Goal: Task Accomplishment & Management: Manage account settings

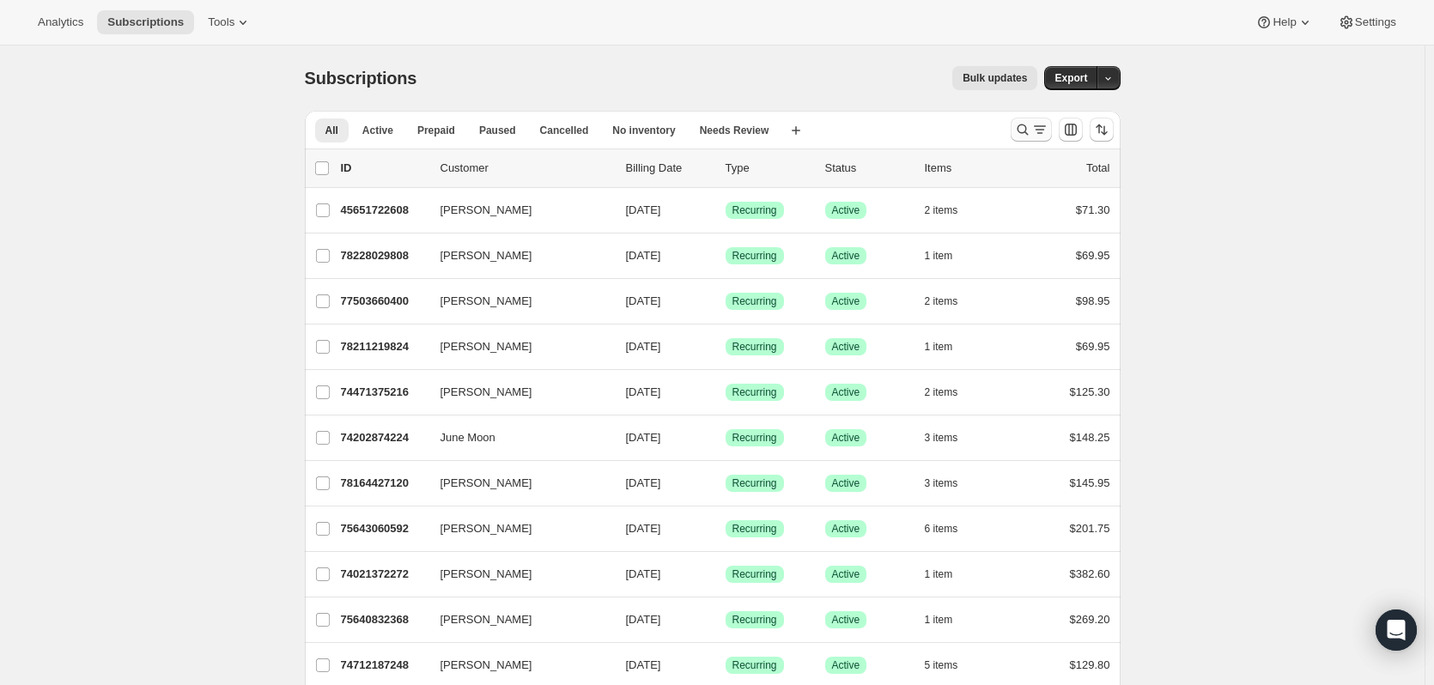
click at [1031, 125] on icon "Search and filter results" at bounding box center [1022, 129] width 17 height 17
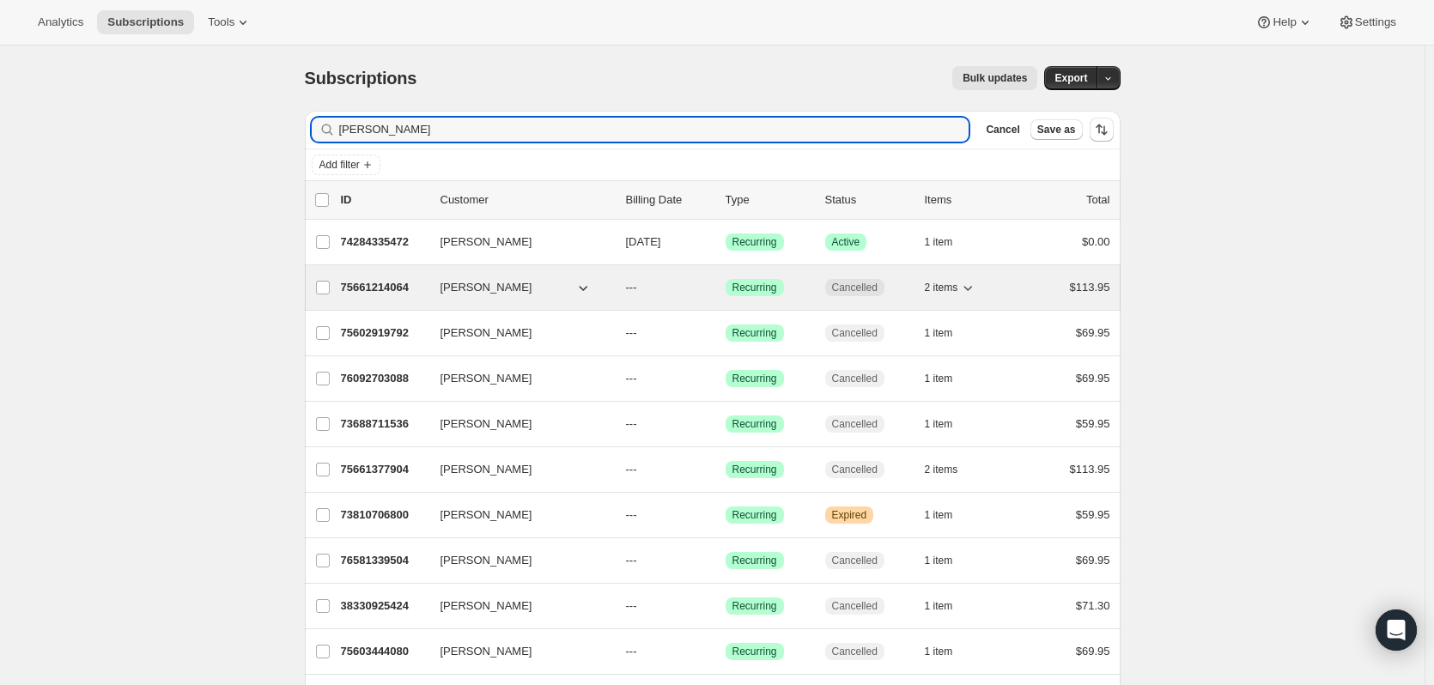
type input "[PERSON_NAME]"
click at [973, 289] on icon "button" at bounding box center [968, 288] width 9 height 5
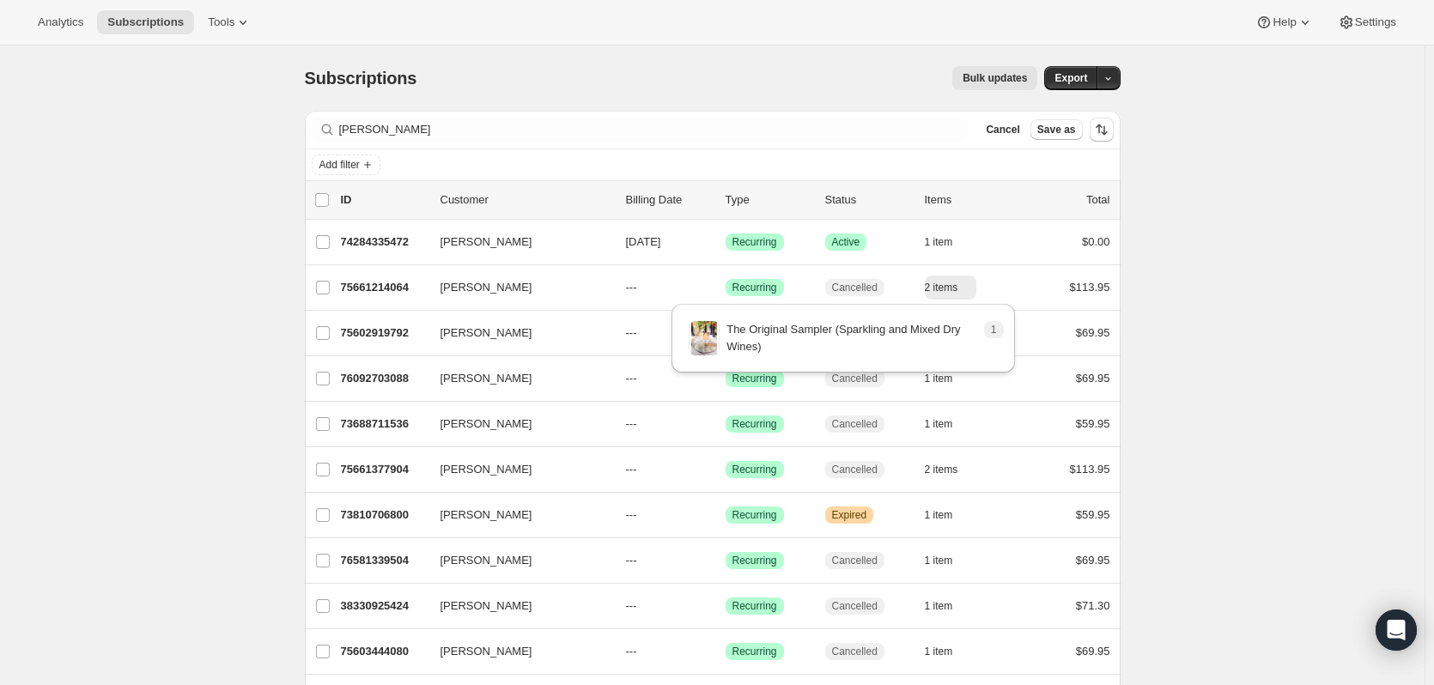
drag, startPoint x: 1260, startPoint y: 271, endPoint x: 1232, endPoint y: 273, distance: 27.5
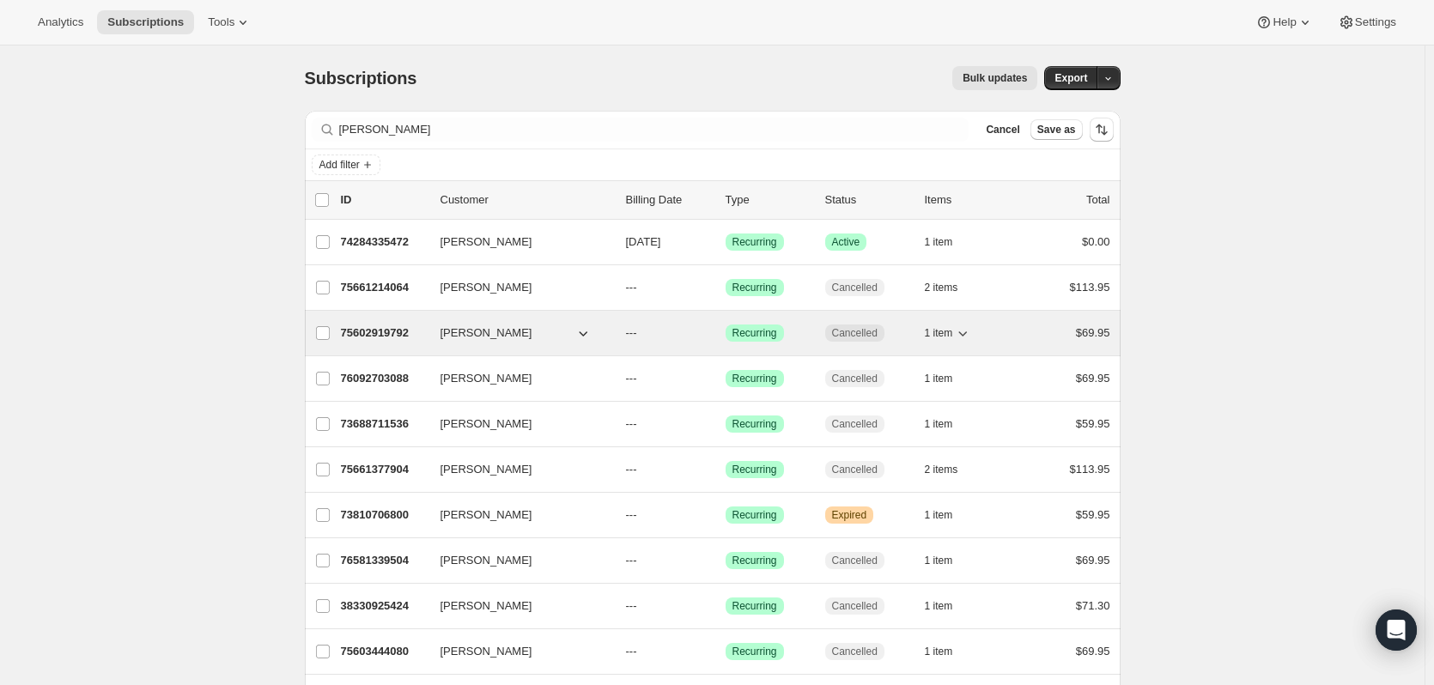
click at [971, 327] on icon "button" at bounding box center [962, 333] width 17 height 17
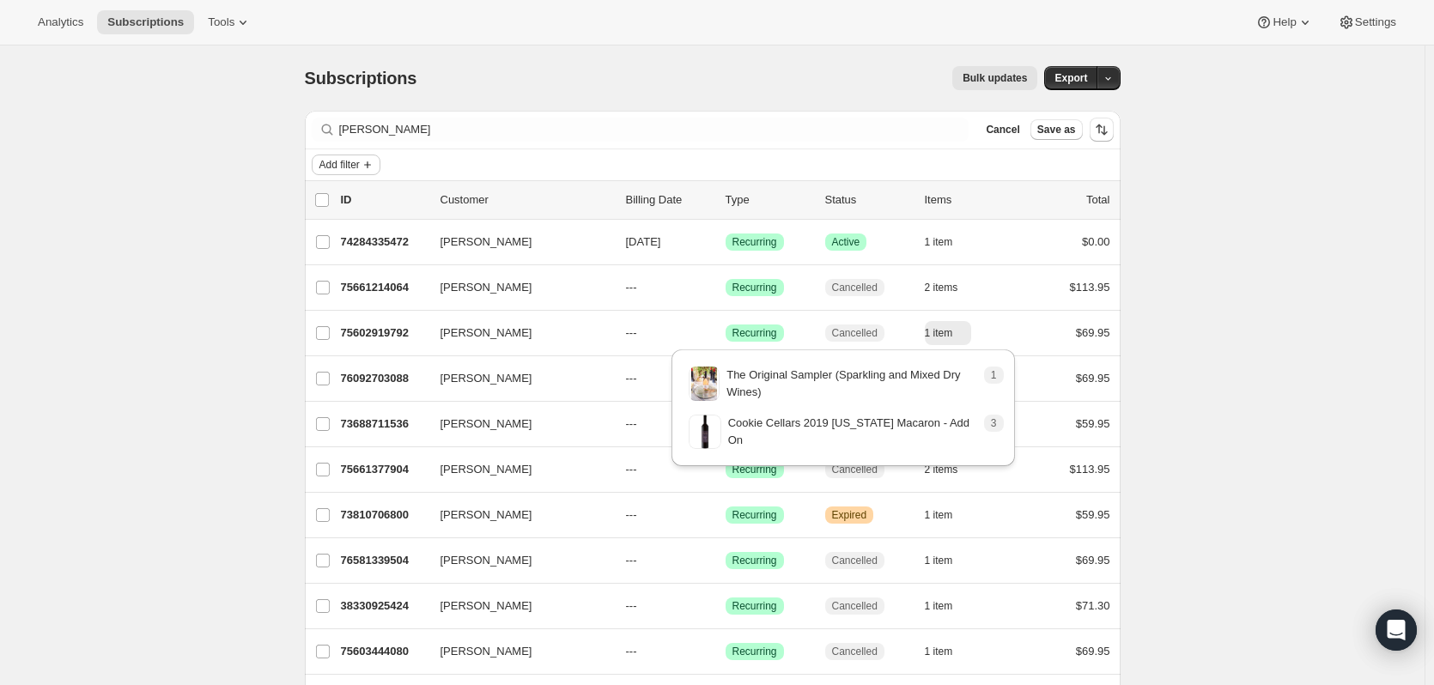
click at [374, 167] on icon "Add filter" at bounding box center [368, 165] width 14 height 14
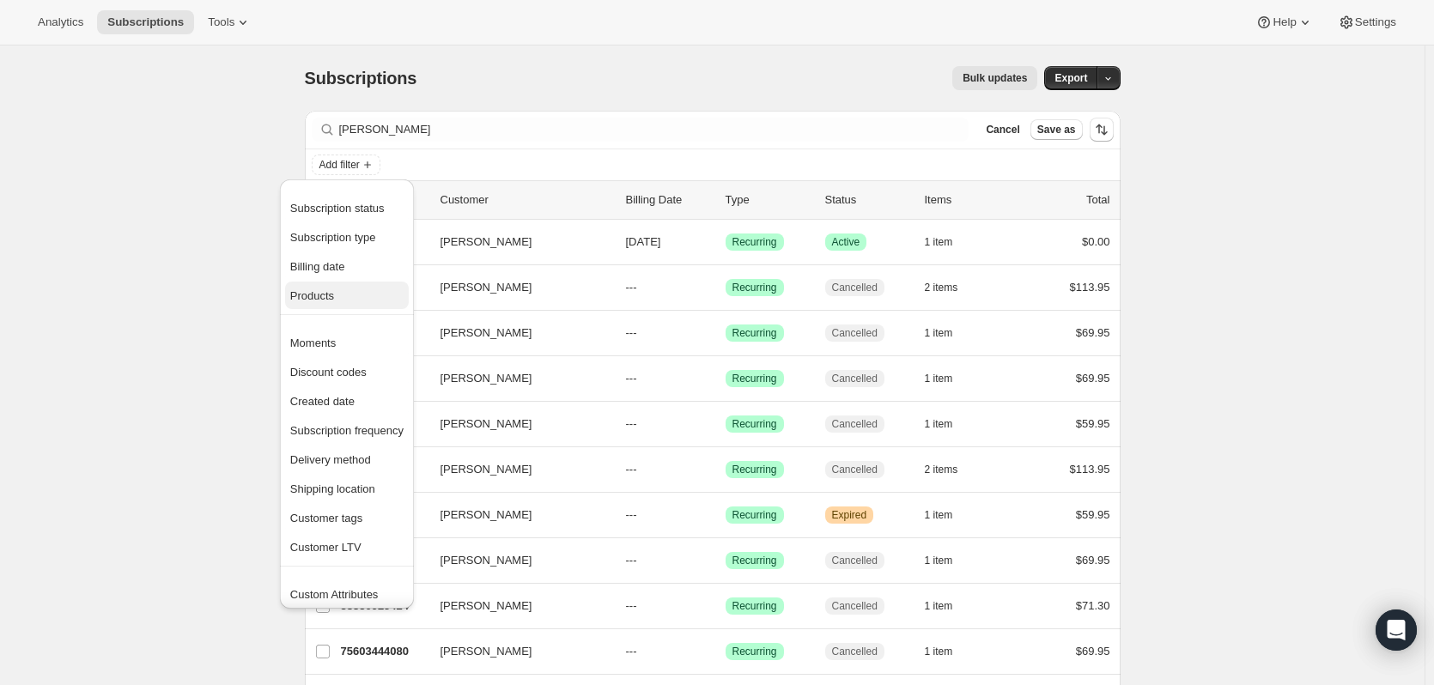
click at [308, 299] on span "Products" at bounding box center [312, 295] width 44 height 13
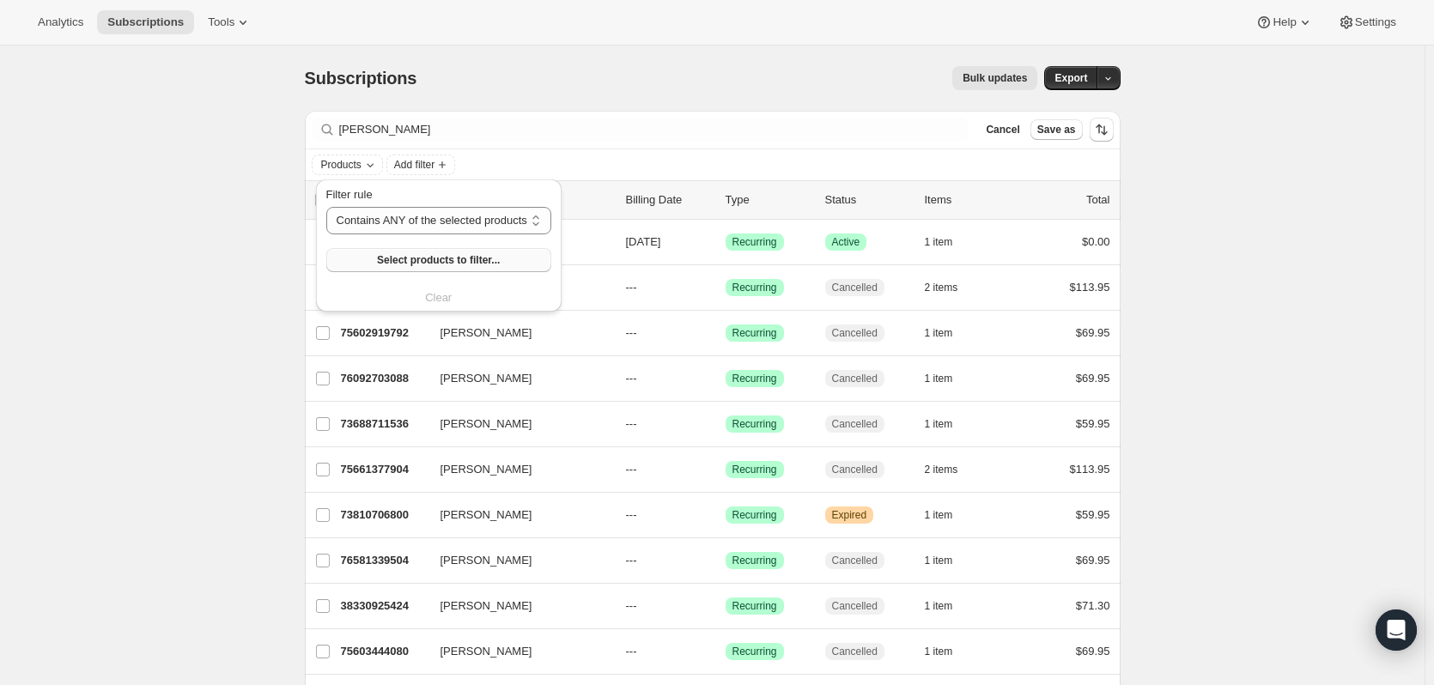
click at [388, 255] on span "Select products to filter..." at bounding box center [438, 260] width 123 height 14
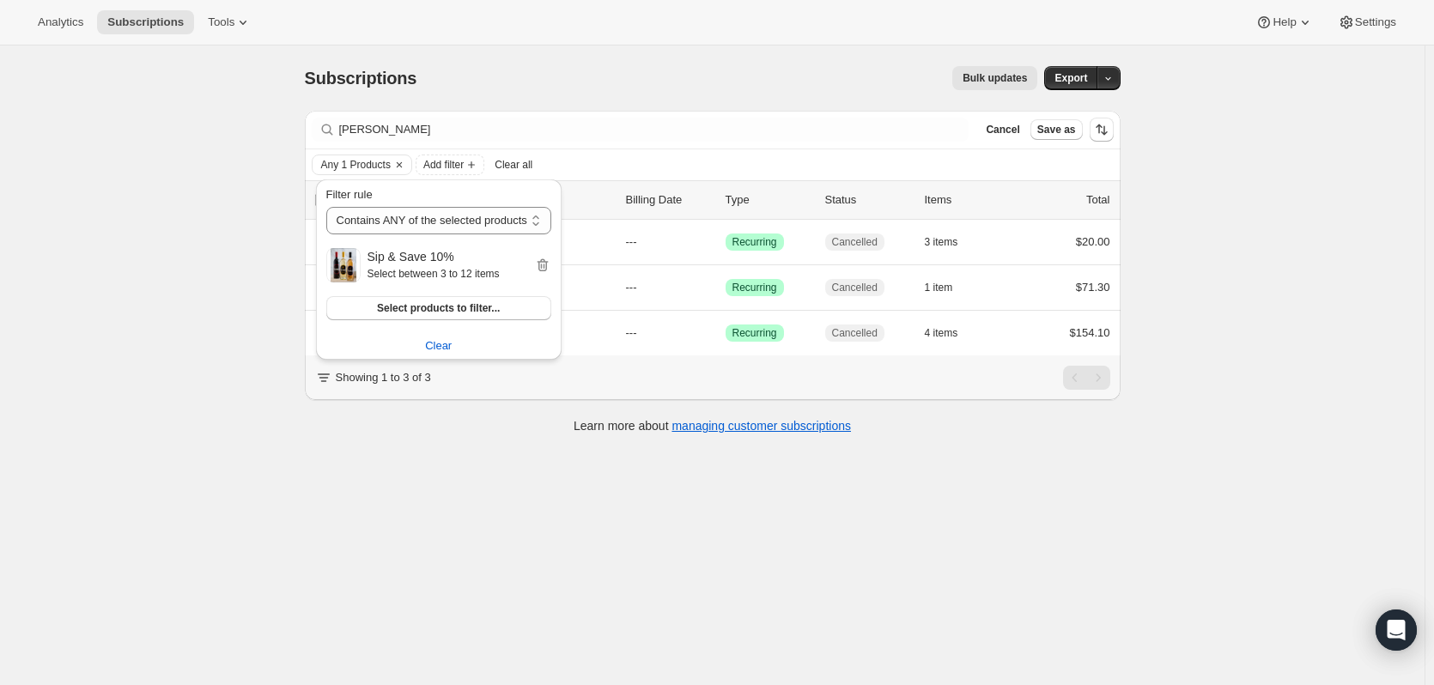
click at [536, 517] on div "Subscriptions. This page is ready Subscriptions Bulk updates More actions Bulk …" at bounding box center [712, 388] width 1425 height 685
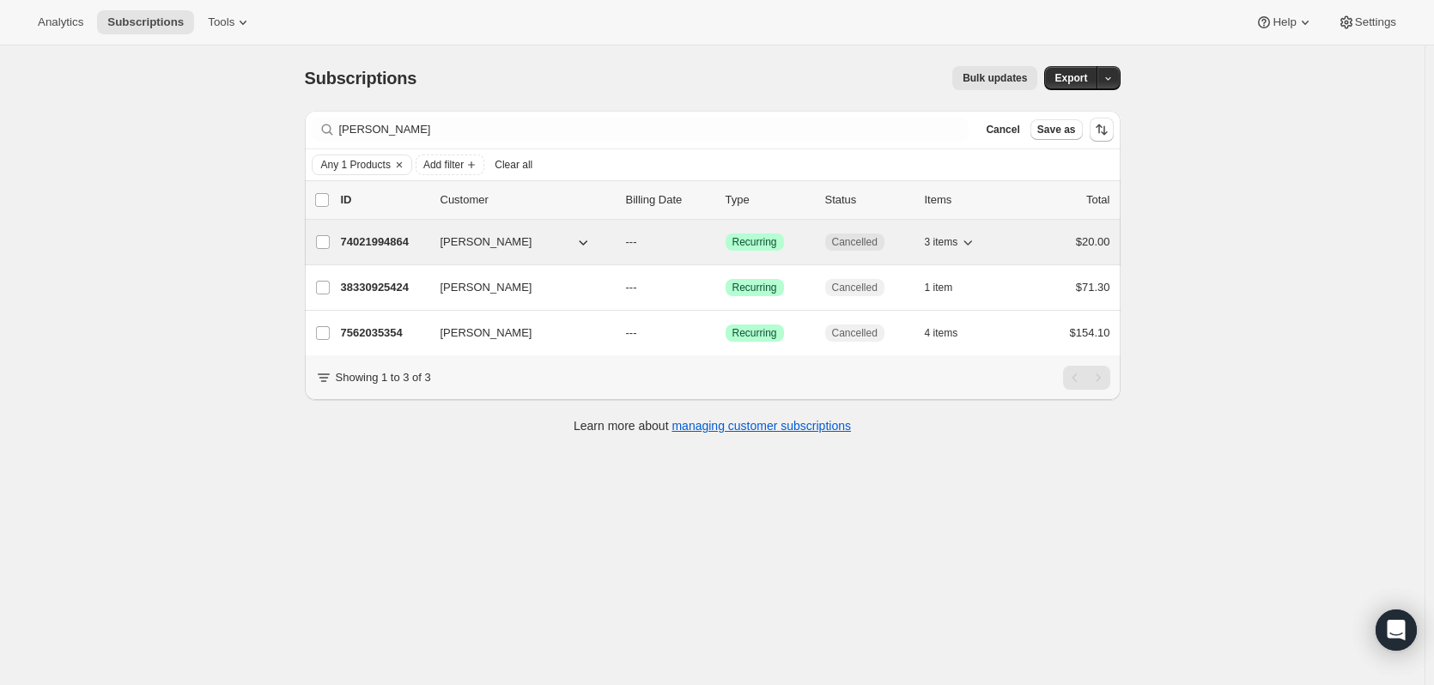
click at [967, 241] on icon "button" at bounding box center [967, 242] width 17 height 17
click at [391, 234] on p "74021994864" at bounding box center [384, 242] width 86 height 17
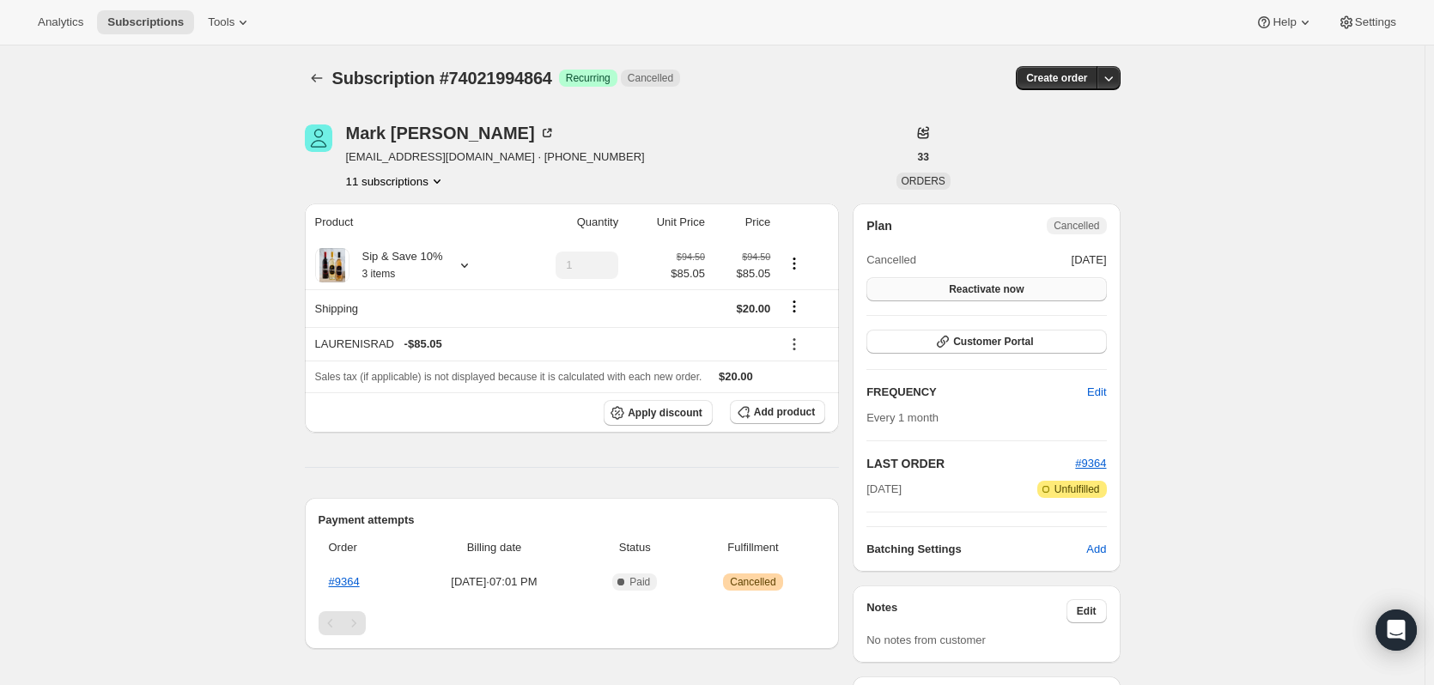
click at [1022, 290] on span "Reactivate now" at bounding box center [986, 290] width 75 height 14
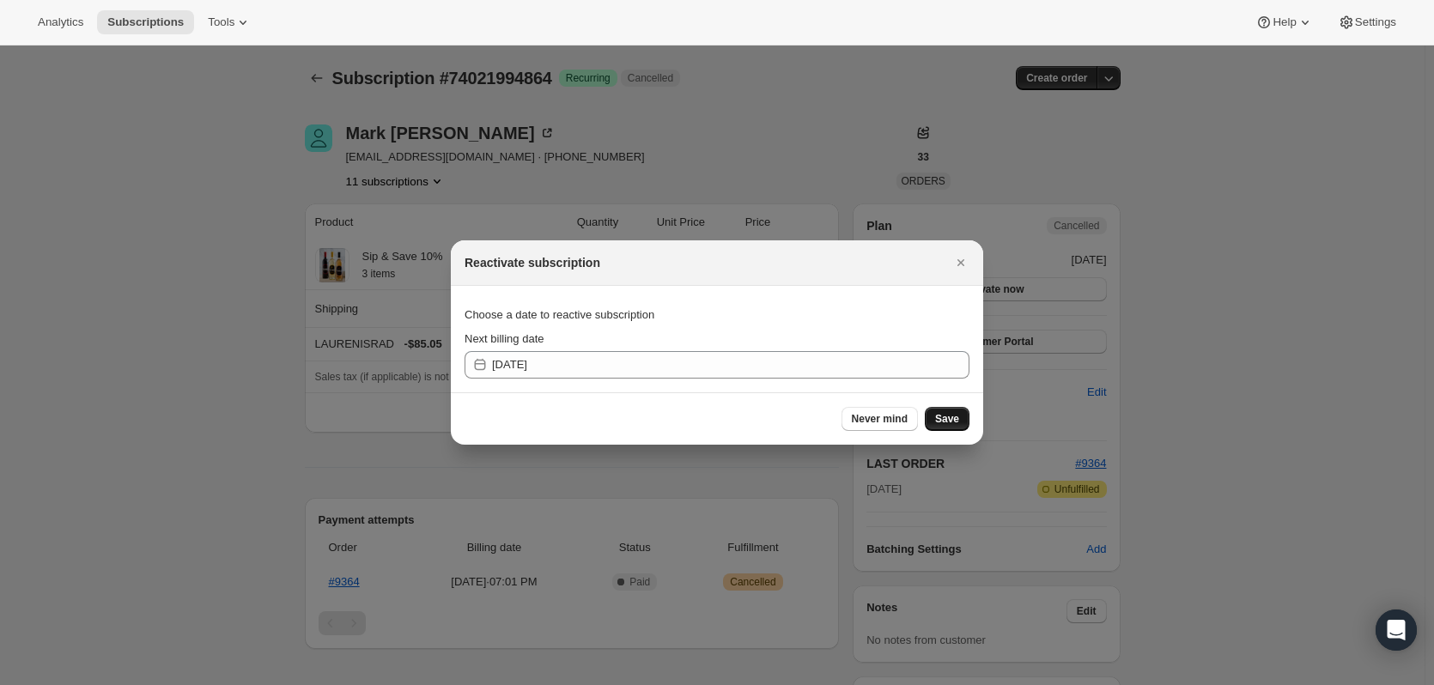
click at [951, 423] on span "Save" at bounding box center [947, 419] width 24 height 14
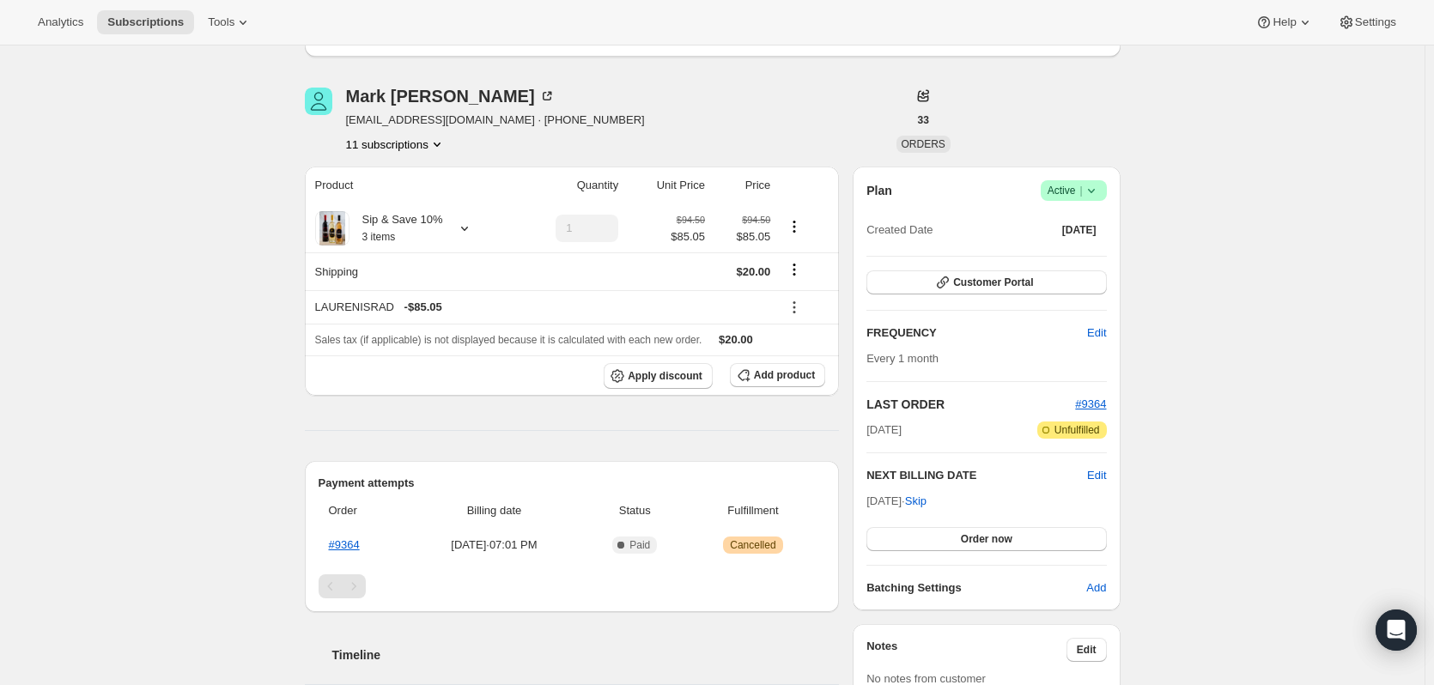
scroll to position [94, 0]
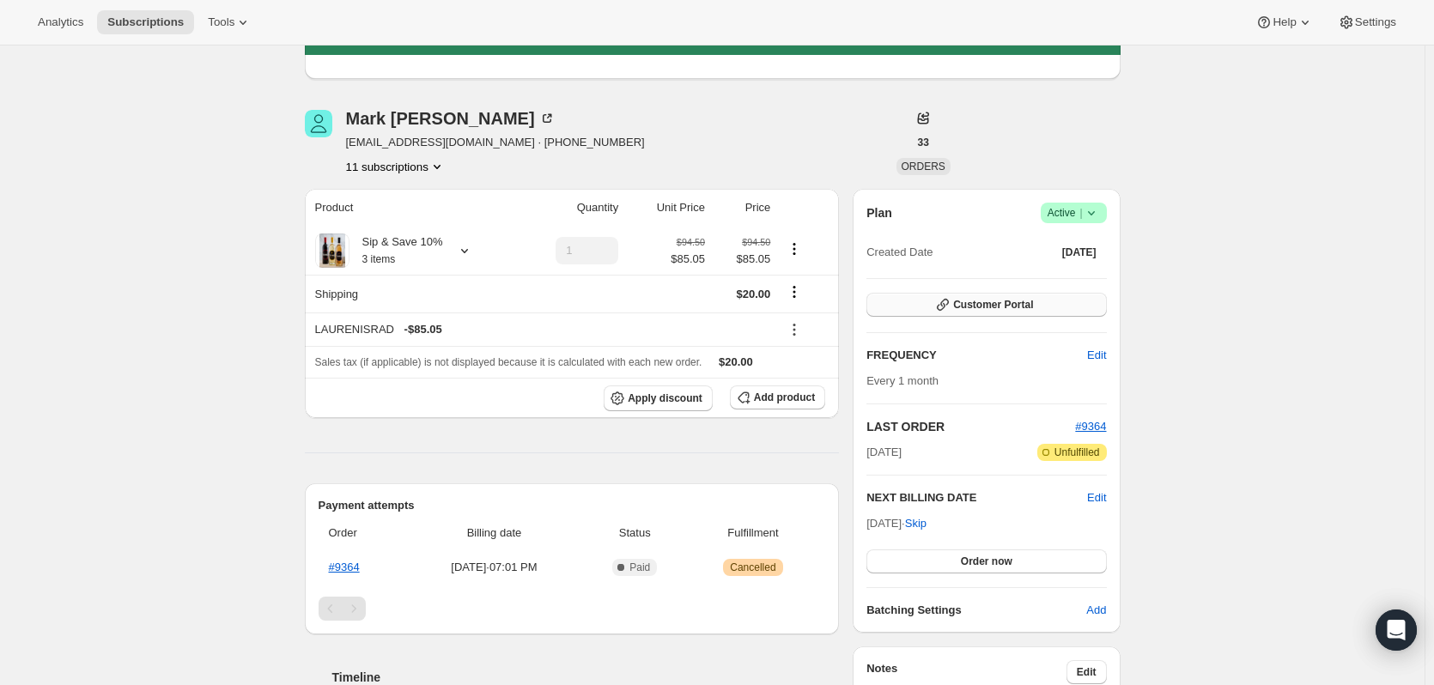
click at [985, 302] on span "Customer Portal" at bounding box center [993, 305] width 80 height 14
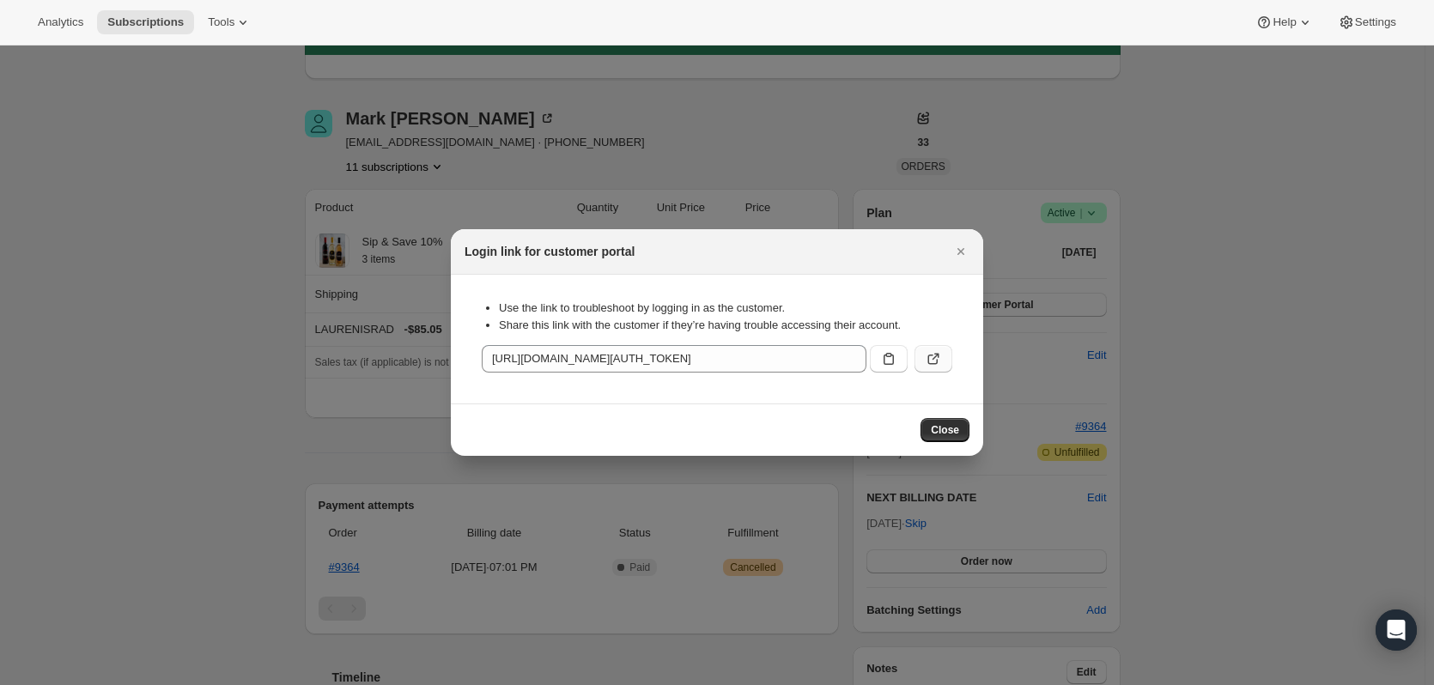
click at [932, 364] on icon ":rge:" at bounding box center [933, 360] width 10 height 10
